Goal: Navigation & Orientation: Find specific page/section

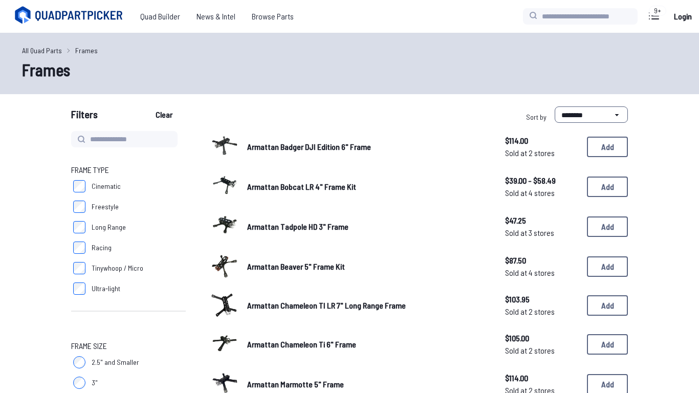
click at [49, 50] on link "All Quad Parts" at bounding box center [42, 50] width 40 height 11
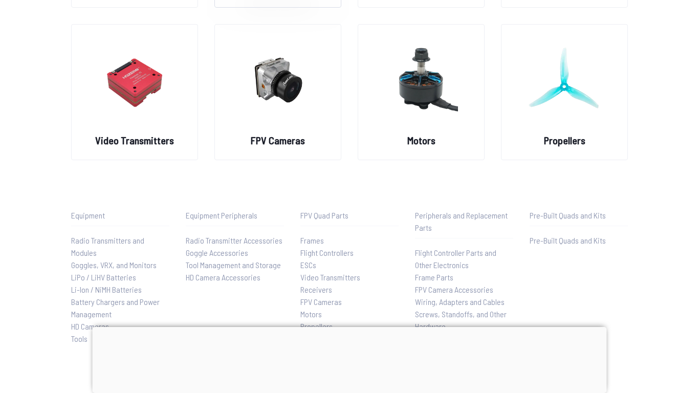
scroll to position [222, 0]
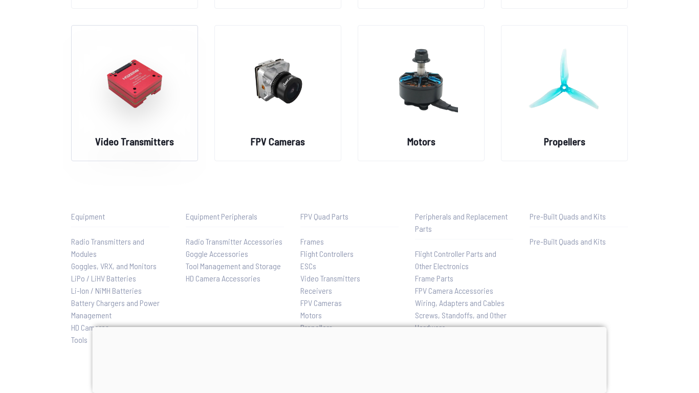
click at [150, 104] on img at bounding box center [135, 81] width 74 height 90
